Goal: Complete application form

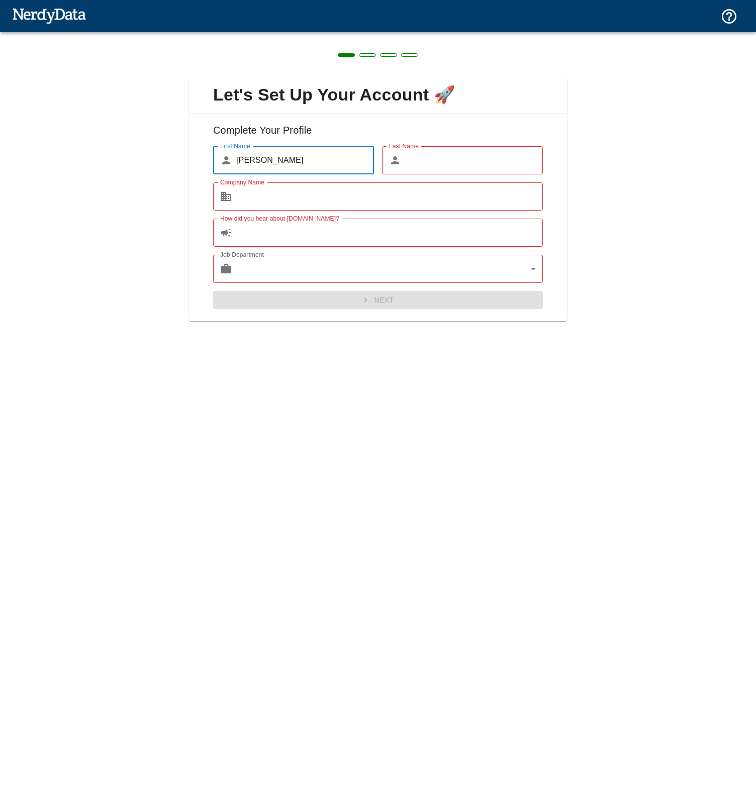
type input "[PERSON_NAME]"
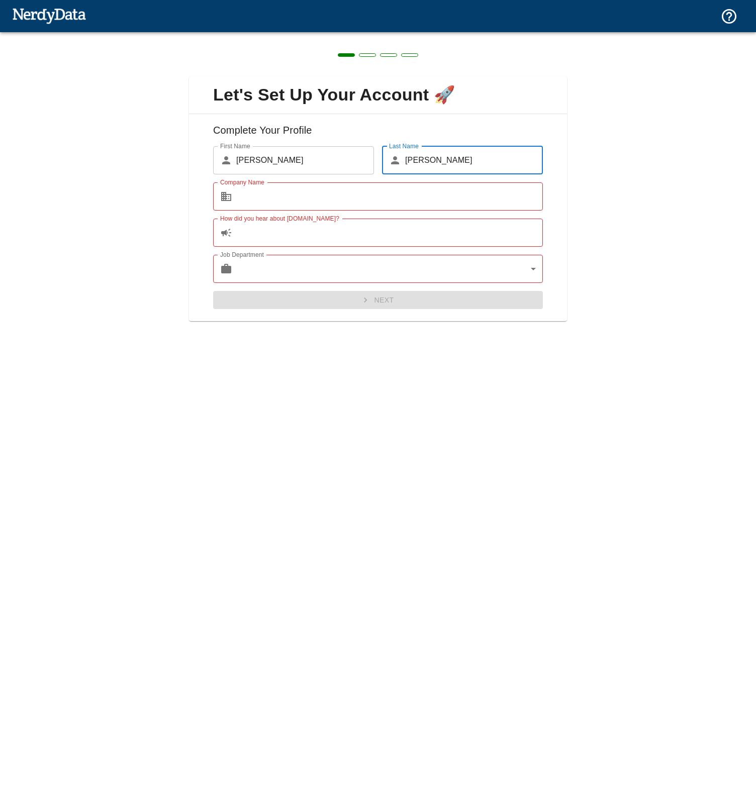
type input "[PERSON_NAME]"
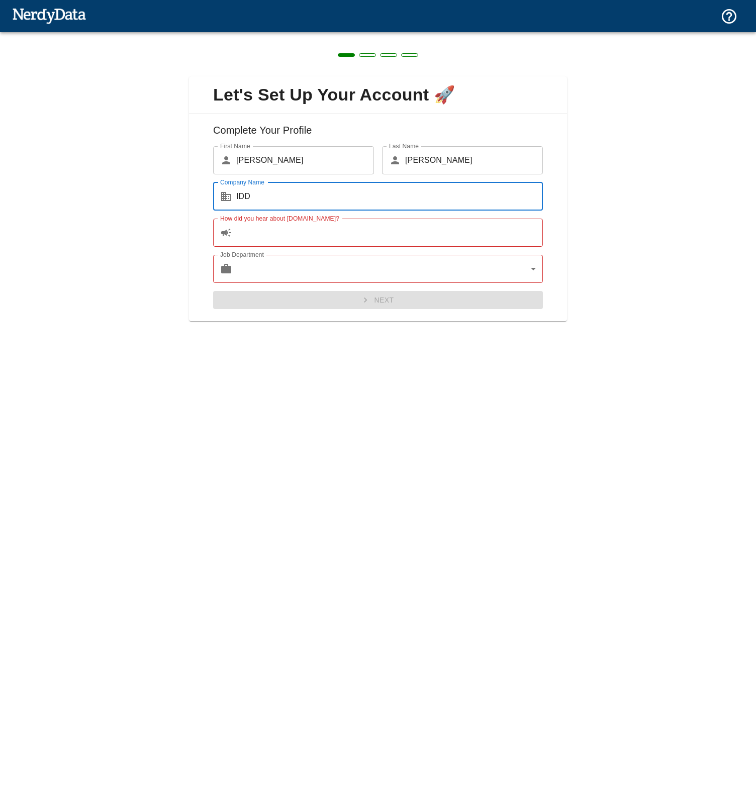
type input "ID"
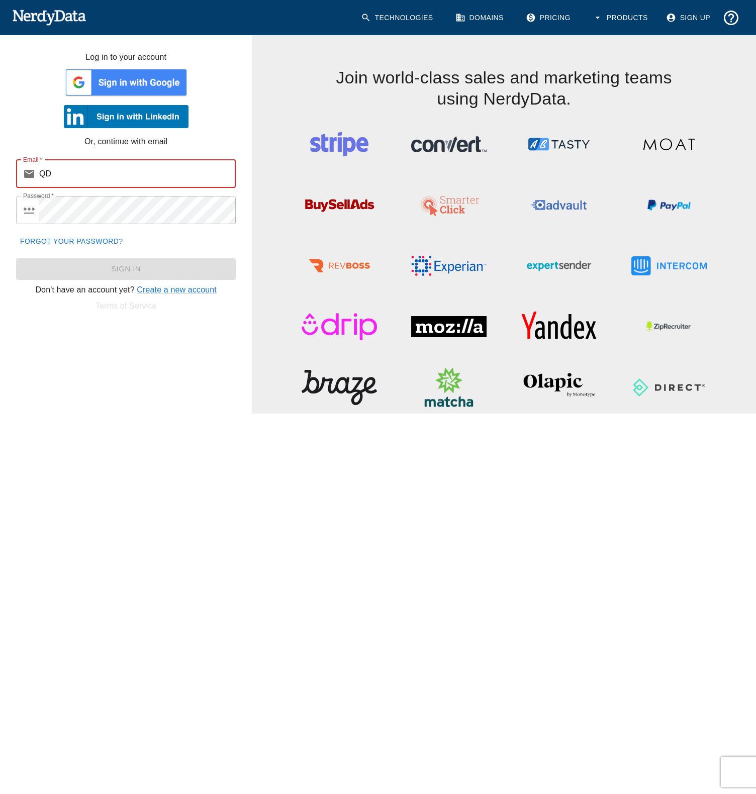
type input "QD"
